Goal: Task Accomplishment & Management: Manage account settings

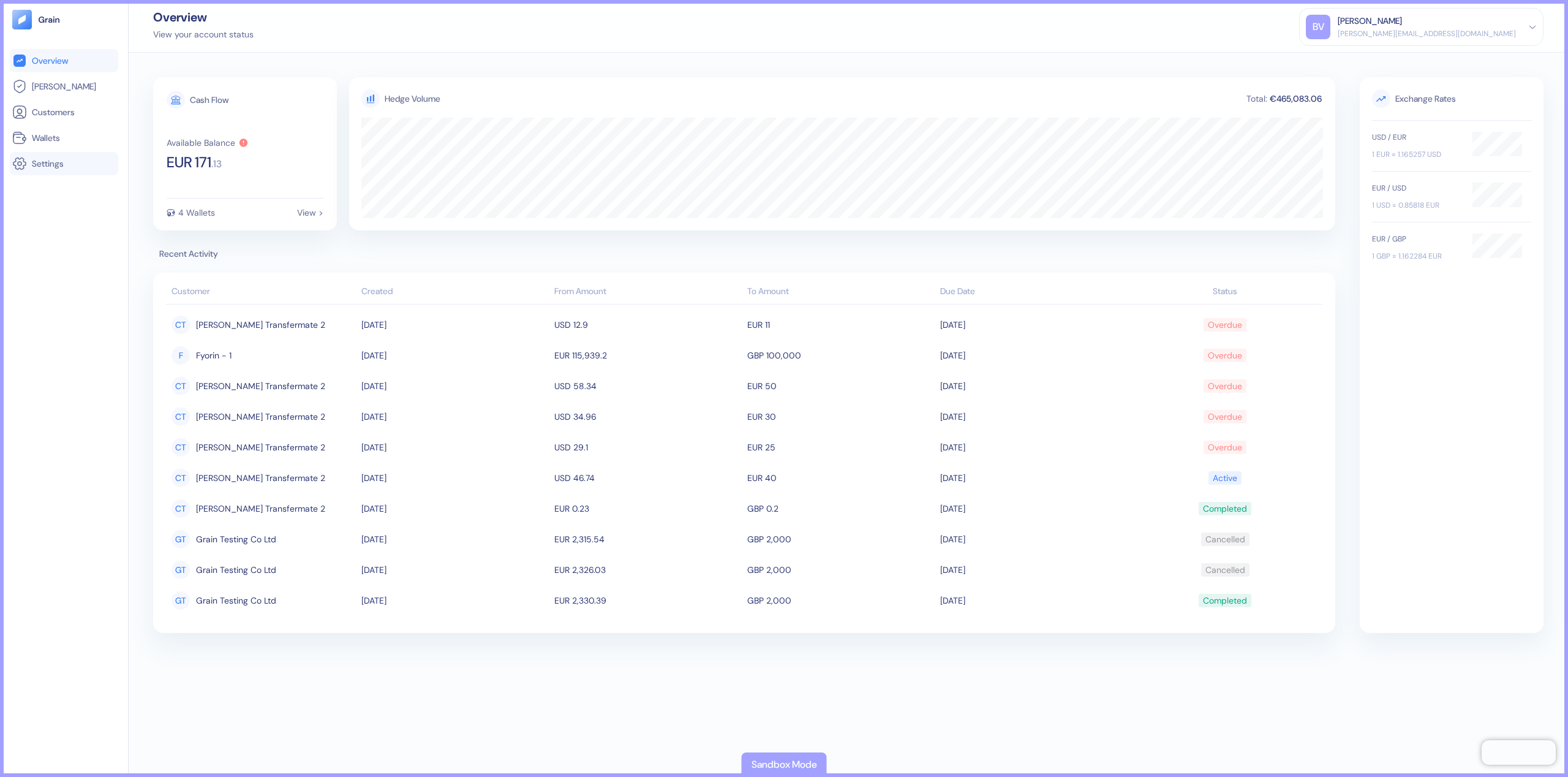
click at [38, 168] on span "Settings" at bounding box center [47, 164] width 32 height 12
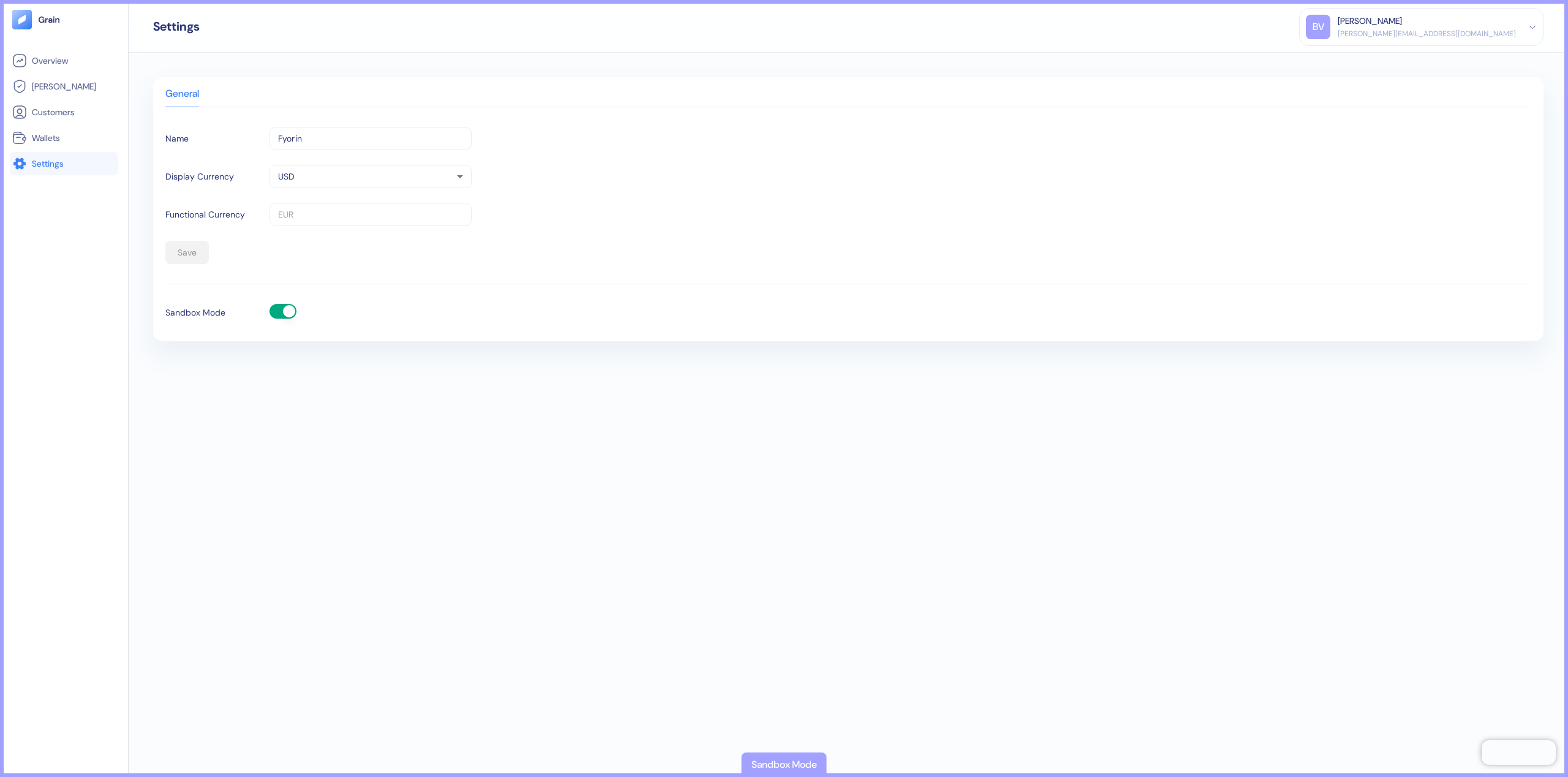
click at [285, 310] on button "button" at bounding box center [282, 311] width 27 height 15
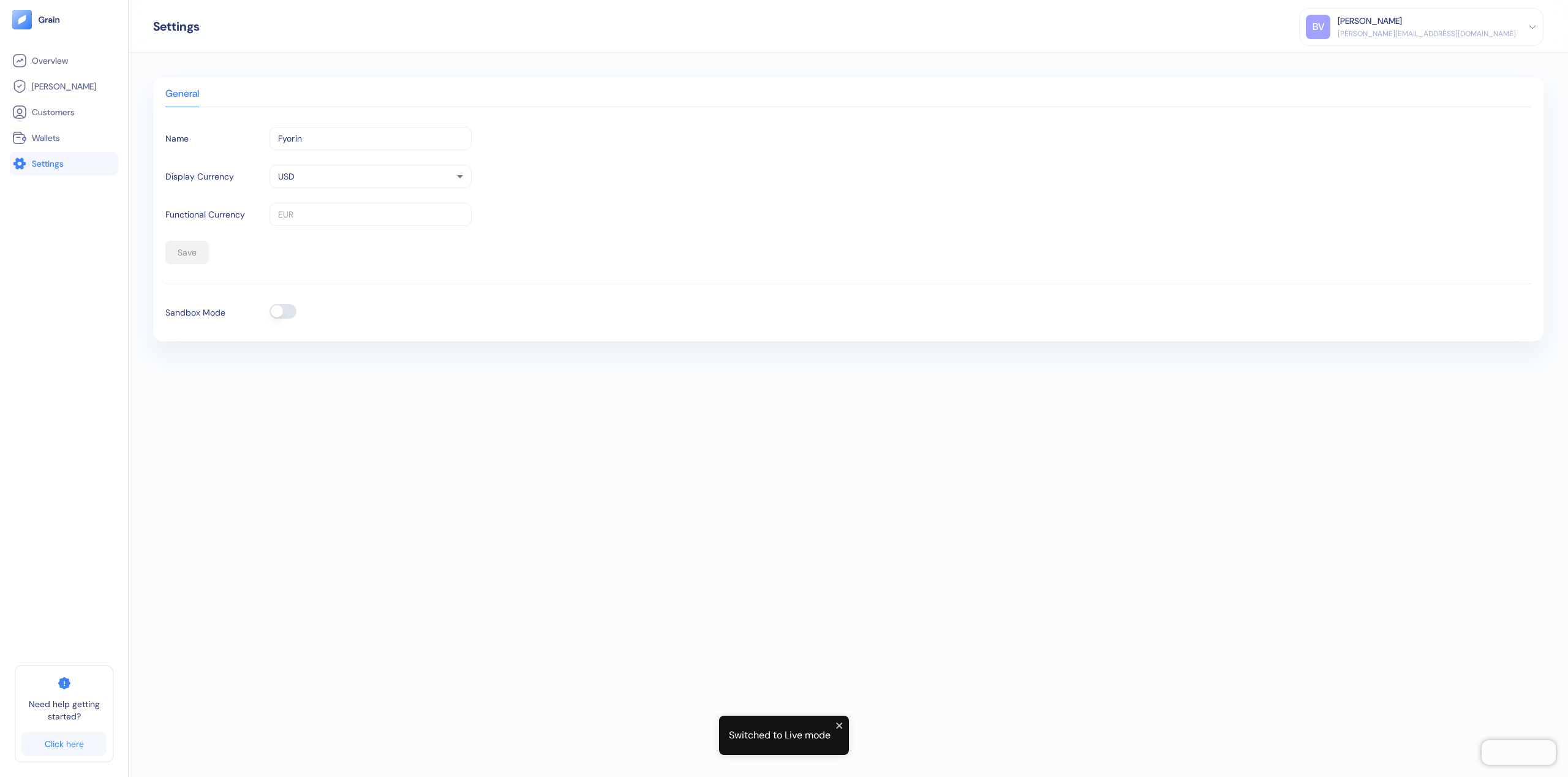
click at [282, 315] on button "button" at bounding box center [282, 311] width 27 height 15
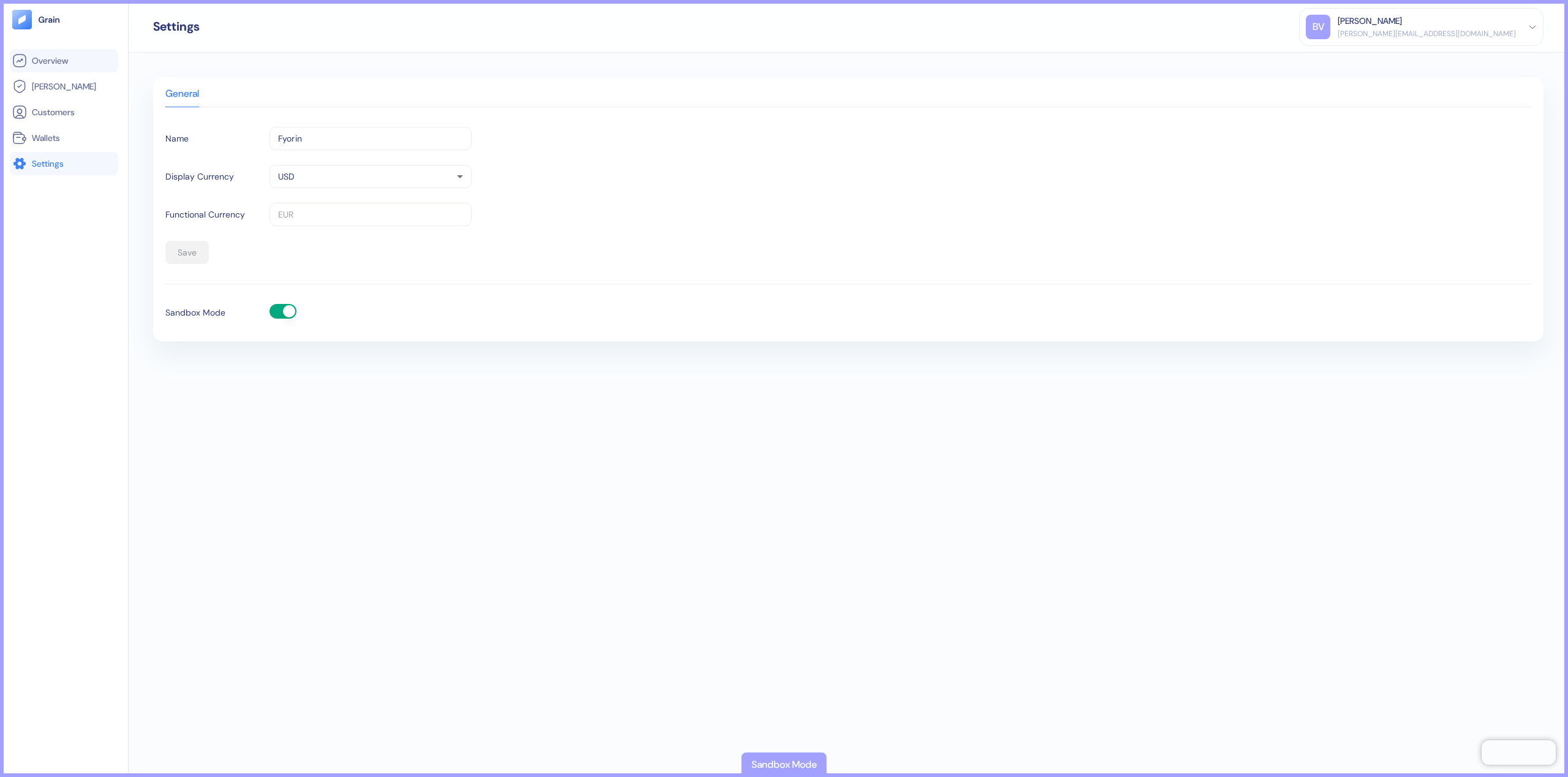
click at [55, 61] on span "Overview" at bounding box center [49, 60] width 36 height 12
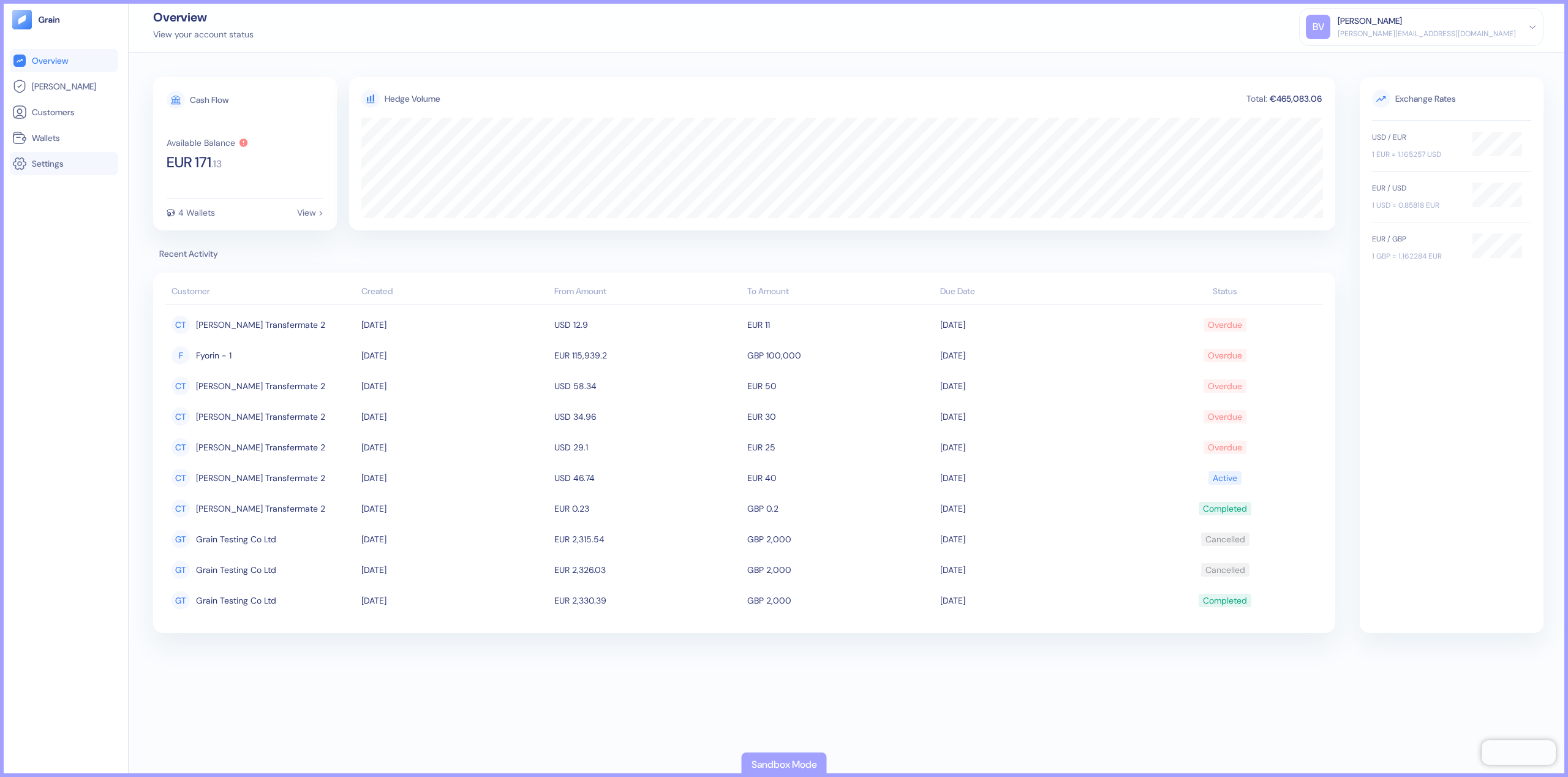
click at [41, 160] on span "Settings" at bounding box center [47, 164] width 32 height 12
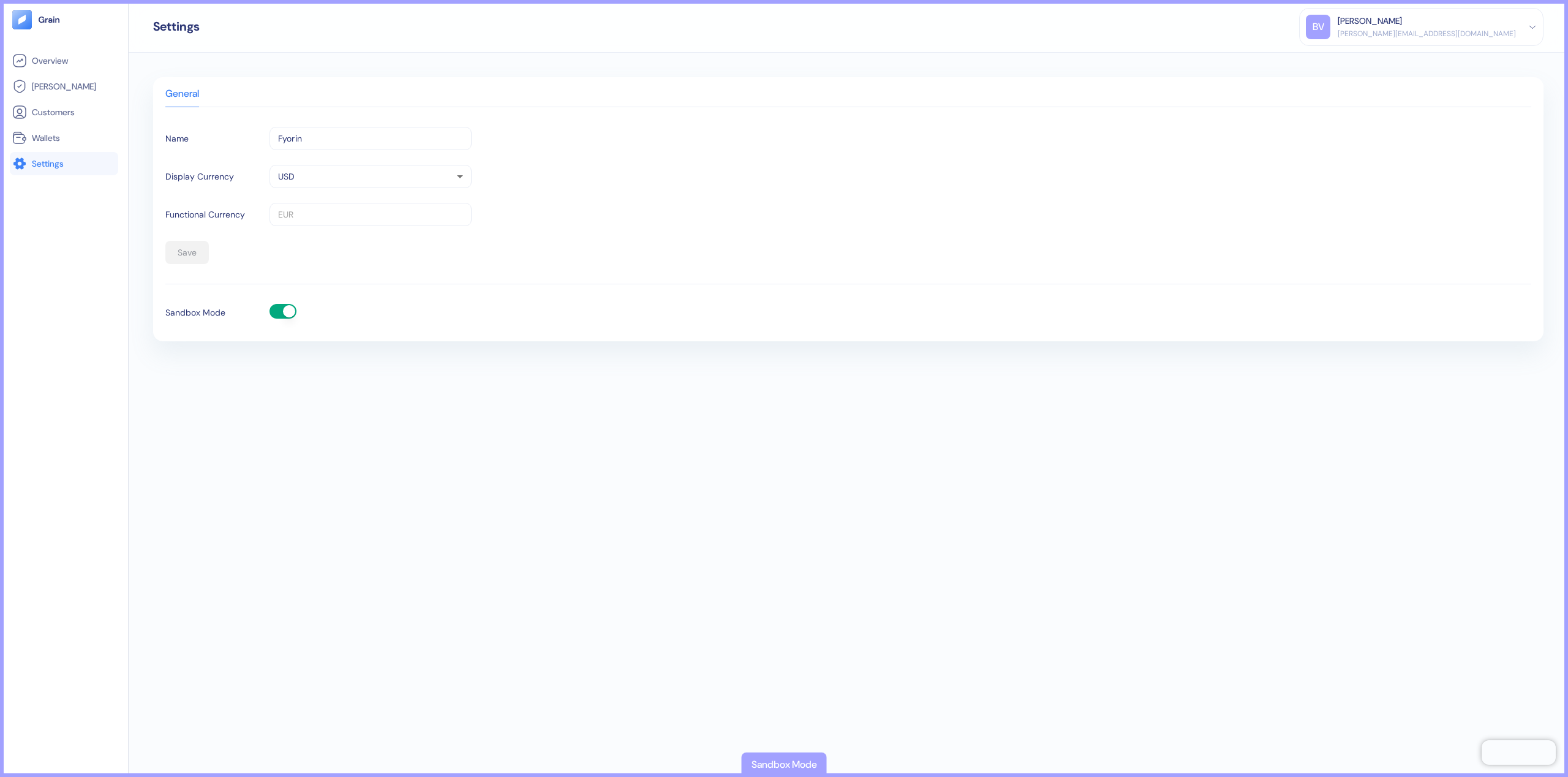
click at [1495, 30] on div "[PERSON_NAME][EMAIL_ADDRESS][DOMAIN_NAME]" at bounding box center [1426, 34] width 178 height 11
click at [1473, 57] on div "Sign Out" at bounding box center [1421, 57] width 231 height 21
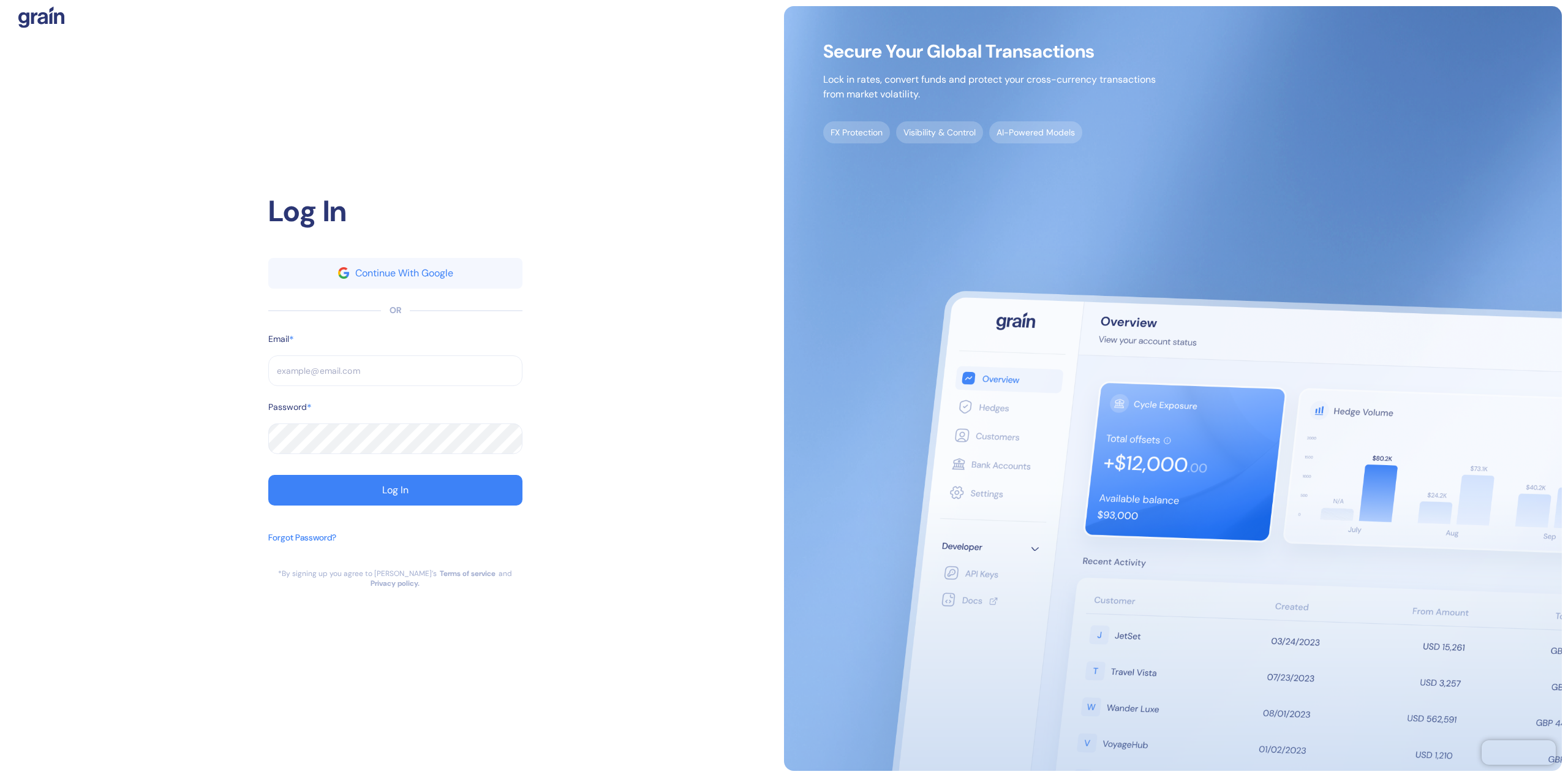
type input "[EMAIL_ADDRESS][DOMAIN_NAME]"
click at [408, 495] on div "Log In" at bounding box center [395, 490] width 27 height 10
